Goal: Information Seeking & Learning: Check status

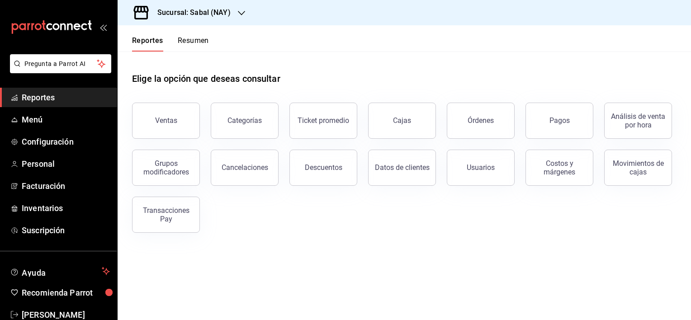
drag, startPoint x: 161, startPoint y: 123, endPoint x: 168, endPoint y: 128, distance: 9.0
click at [161, 123] on div "Ventas" at bounding box center [166, 120] width 22 height 9
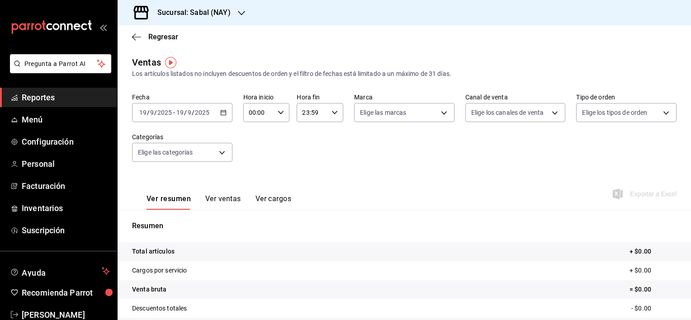
click at [221, 113] on icon "button" at bounding box center [223, 112] width 6 height 6
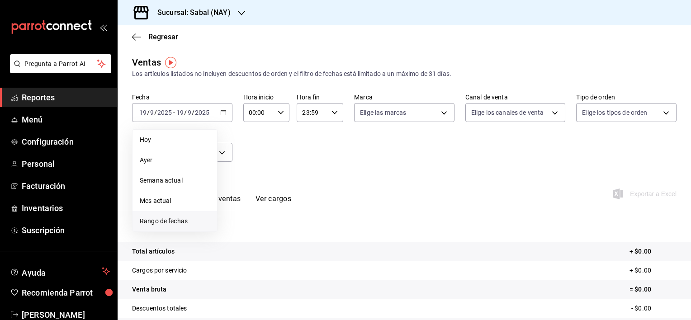
click at [175, 217] on span "Rango de fechas" at bounding box center [175, 221] width 70 height 9
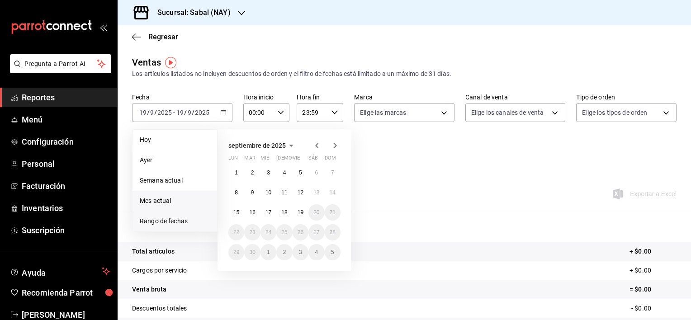
click at [160, 203] on span "Mes actual" at bounding box center [175, 200] width 70 height 9
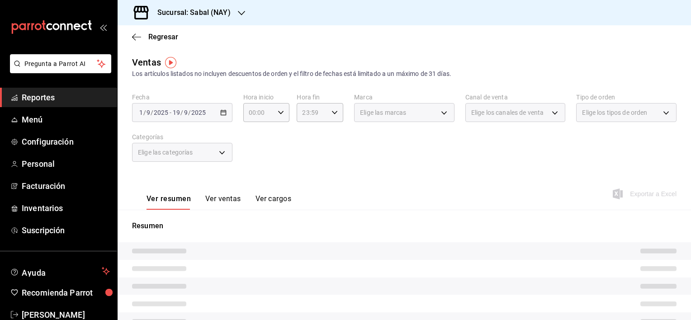
click at [239, 12] on icon "button" at bounding box center [241, 12] width 7 height 7
click at [144, 56] on span "Flamingos Golf" at bounding box center [146, 59] width 43 height 9
click at [218, 113] on div "[DATE] [DATE] - [DATE] [DATE]" at bounding box center [182, 112] width 100 height 19
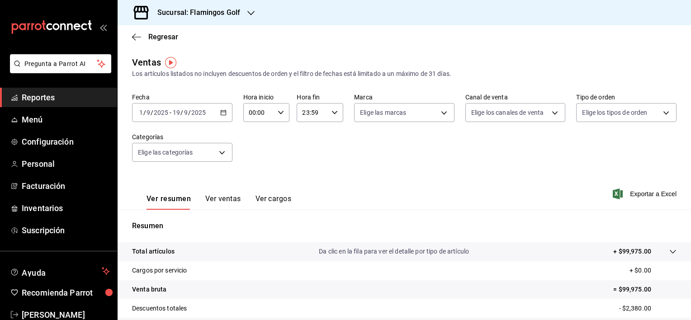
click at [223, 200] on button "Ver ventas" at bounding box center [223, 201] width 36 height 15
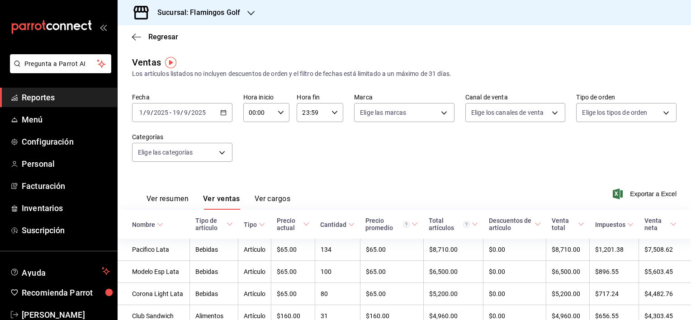
click at [146, 222] on div "Nombre" at bounding box center [143, 224] width 23 height 7
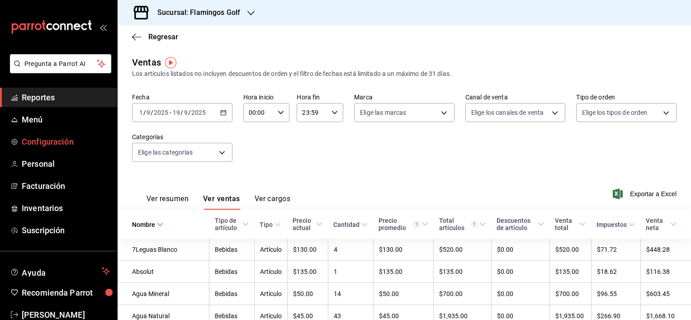
drag, startPoint x: 42, startPoint y: 99, endPoint x: 85, endPoint y: 151, distance: 67.3
click at [42, 99] on span "Reportes" at bounding box center [66, 97] width 88 height 12
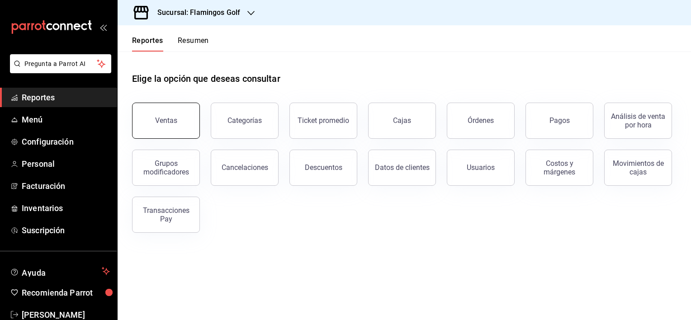
click at [172, 112] on button "Ventas" at bounding box center [166, 121] width 68 height 36
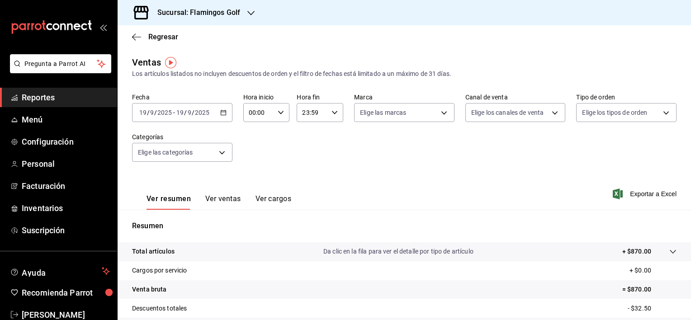
click at [221, 108] on div "[DATE] [DATE] - [DATE] [DATE]" at bounding box center [182, 112] width 100 height 19
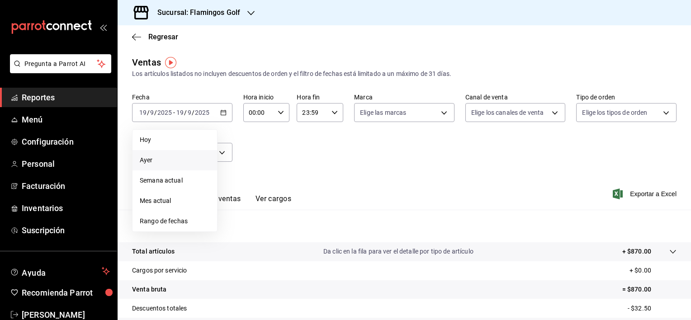
click at [150, 161] on span "Ayer" at bounding box center [175, 159] width 70 height 9
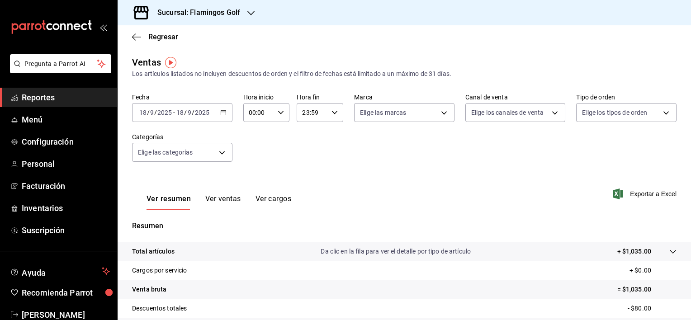
click at [216, 198] on button "Ver ventas" at bounding box center [223, 201] width 36 height 15
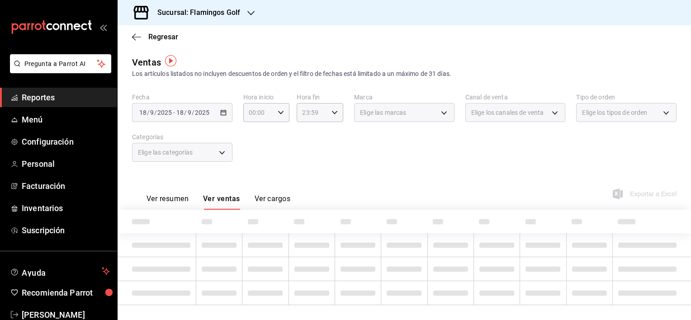
scroll to position [14, 0]
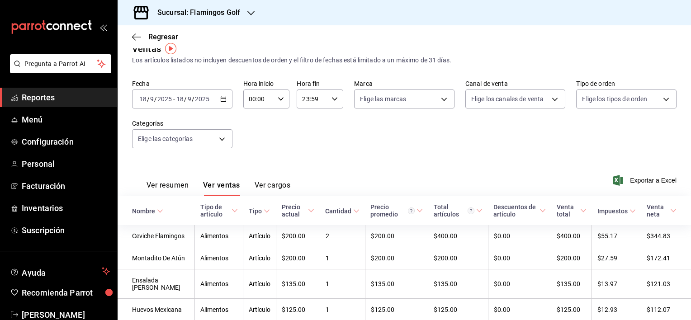
click at [173, 182] on button "Ver resumen" at bounding box center [167, 188] width 42 height 15
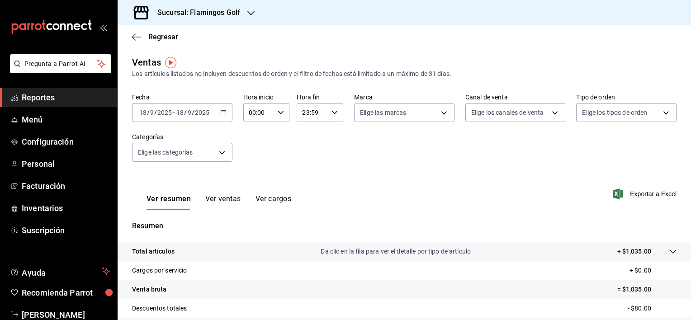
click at [225, 113] on div "[DATE] [DATE] - [DATE] [DATE]" at bounding box center [182, 112] width 100 height 19
click at [221, 115] on \(Stroke\) "button" at bounding box center [223, 112] width 5 height 5
click at [265, 150] on div "Fecha [DATE] [DATE] - [DATE] [DATE] Hora inicio 00:00 Hora inicio Hora fin 23:5…" at bounding box center [404, 133] width 544 height 80
click at [240, 19] on div "Sucursal: Flamingos Golf" at bounding box center [191, 12] width 133 height 25
click at [185, 37] on div "Sabal (NAY)" at bounding box center [185, 38] width 121 height 9
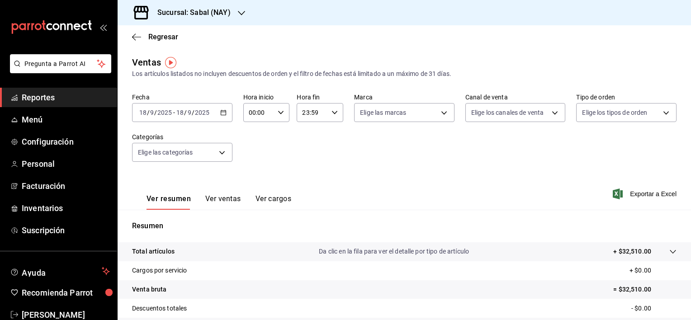
click at [215, 253] on div "Total artículos Da clic en la fila para ver el detalle por tipo de artículo + $…" at bounding box center [391, 251] width 519 height 9
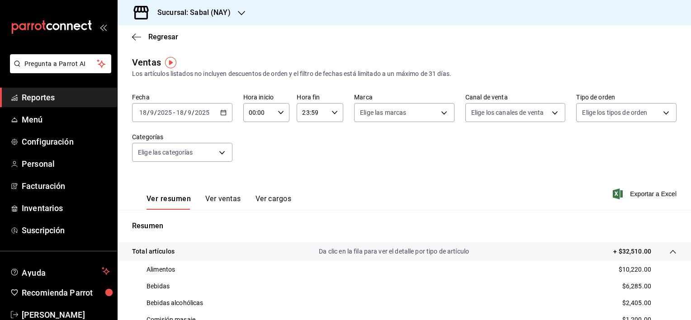
click at [233, 198] on button "Ver ventas" at bounding box center [223, 201] width 36 height 15
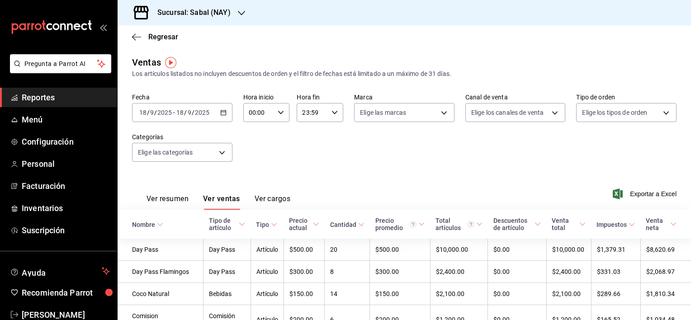
click at [388, 161] on div "Fecha [DATE] [DATE] - [DATE] [DATE] Hora inicio 00:00 Hora inicio Hora fin 23:5…" at bounding box center [404, 133] width 544 height 80
click at [34, 127] on link "Menú" at bounding box center [58, 119] width 117 height 19
